Goal: Find specific page/section: Find specific page/section

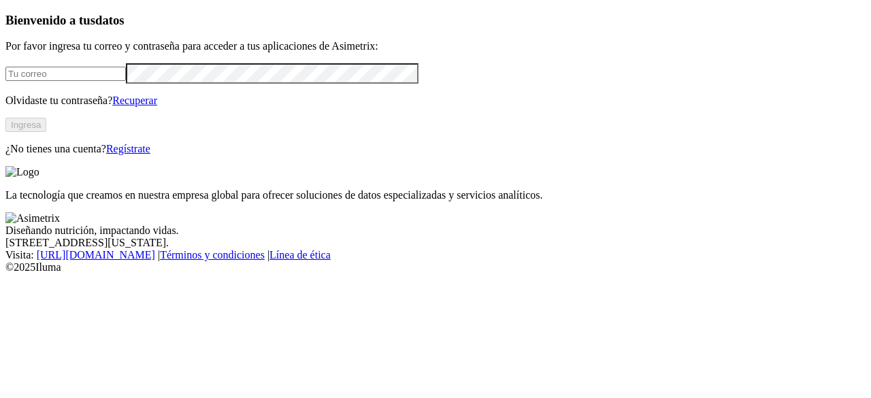
type input "[PERSON_NAME][EMAIL_ADDRESS][PERSON_NAME][DOMAIN_NAME]"
click at [46, 132] on button "Ingresa" at bounding box center [25, 125] width 41 height 14
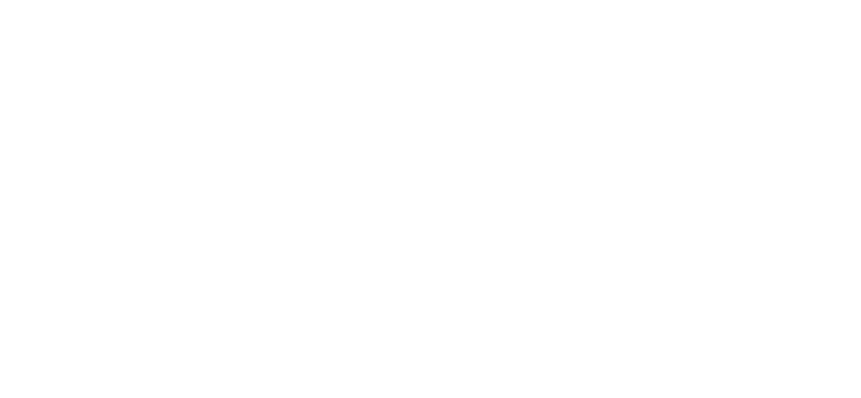
scroll to position [3, 0]
